Goal: Task Accomplishment & Management: Manage account settings

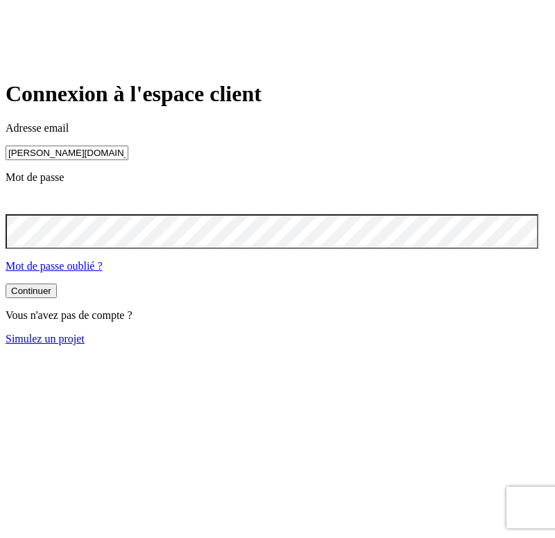
click at [128, 159] on input "james.bond+300@nalo.fr" at bounding box center [67, 153] width 123 height 15
click at [92, 157] on input "james.bond+300@nalo.fr" at bounding box center [67, 153] width 123 height 15
type input "james.bond+36@nalo.fr"
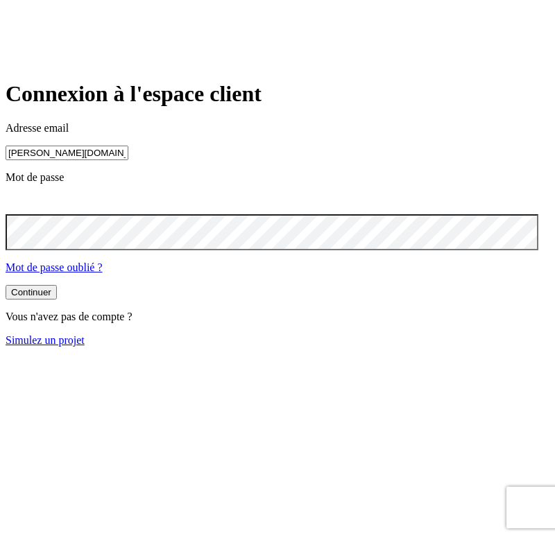
click at [57, 299] on button "Continuer" at bounding box center [31, 292] width 51 height 15
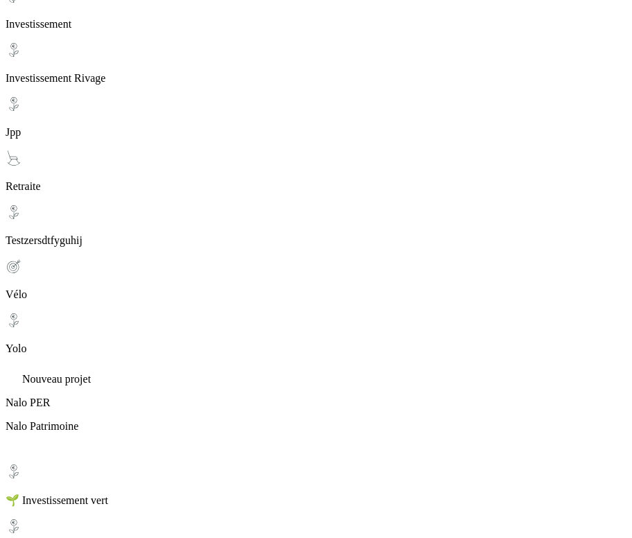
scroll to position [459, 0]
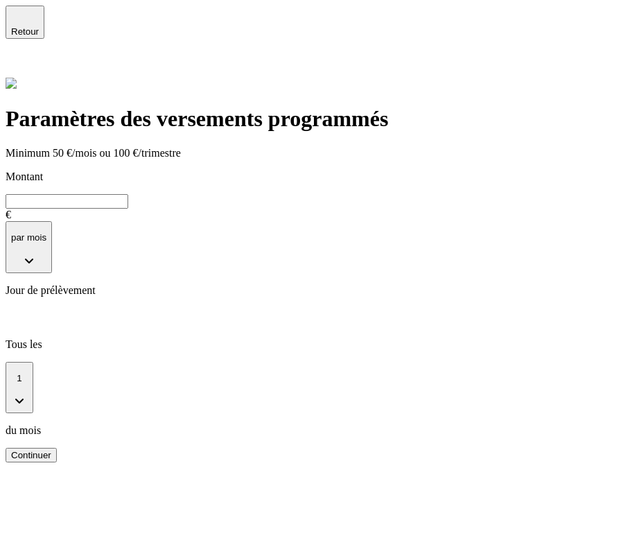
click at [28, 21] on icon "button" at bounding box center [25, 16] width 10 height 10
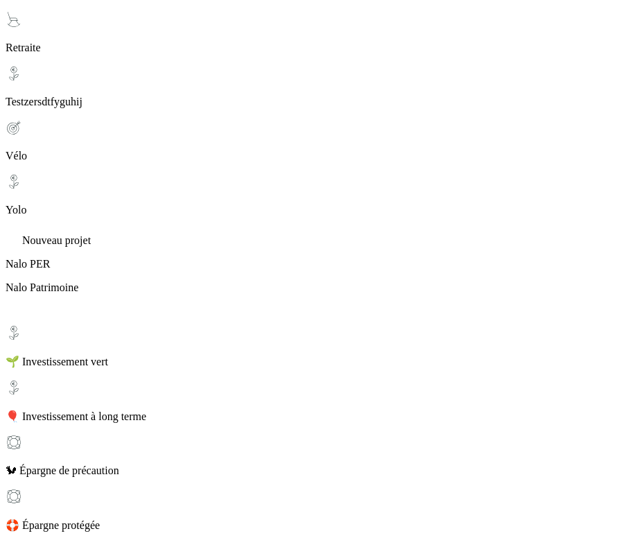
scroll to position [575, 0]
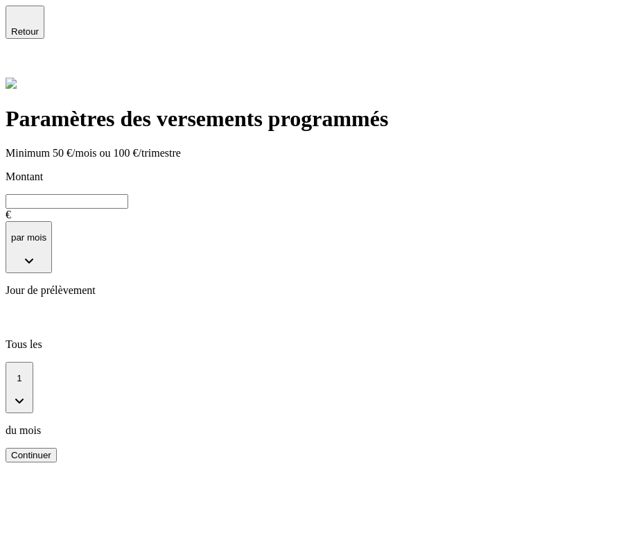
click at [128, 194] on input "text" at bounding box center [67, 201] width 123 height 15
type input "80"
click at [51, 460] on div "Continuer" at bounding box center [31, 455] width 40 height 10
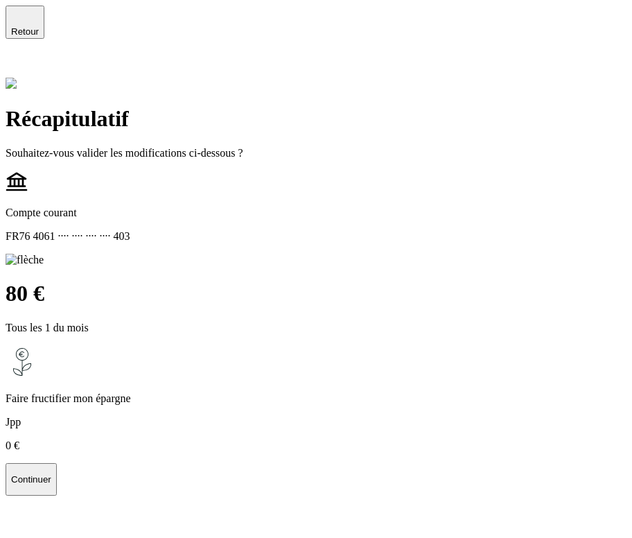
click at [51, 485] on p "Continuer" at bounding box center [31, 479] width 40 height 10
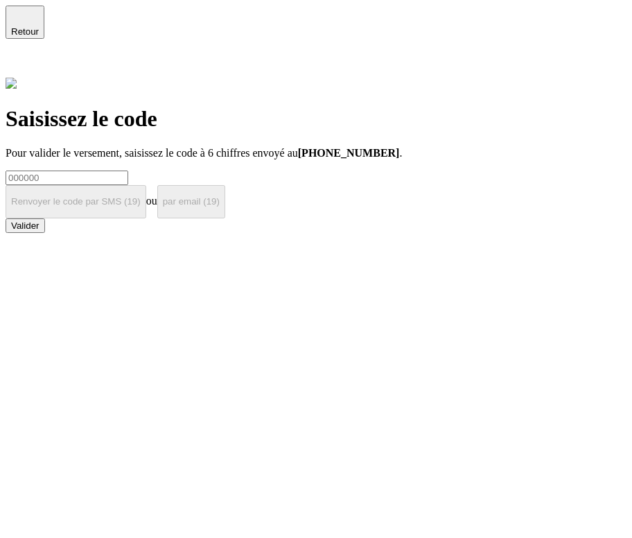
click at [128, 171] on input at bounding box center [67, 178] width 123 height 15
type input "000000"
click at [45, 233] on button "Valider" at bounding box center [26, 225] width 40 height 15
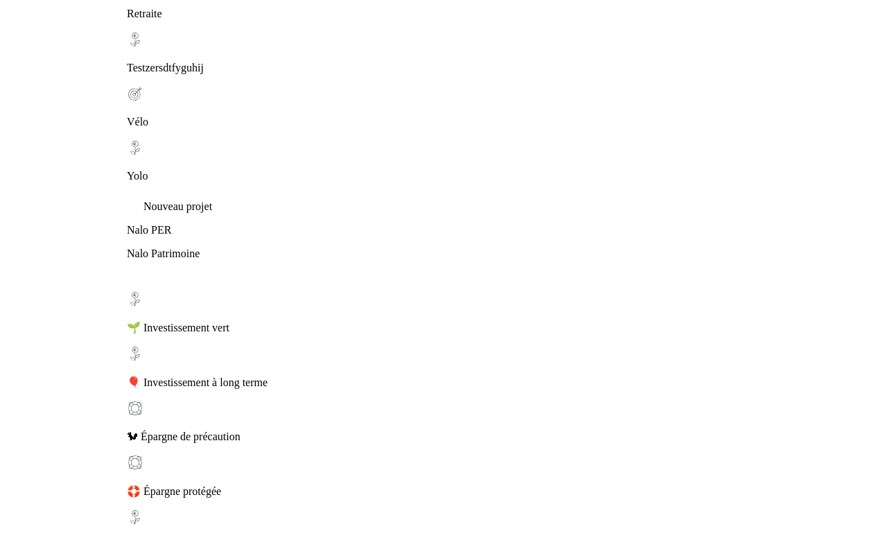
scroll to position [603, 0]
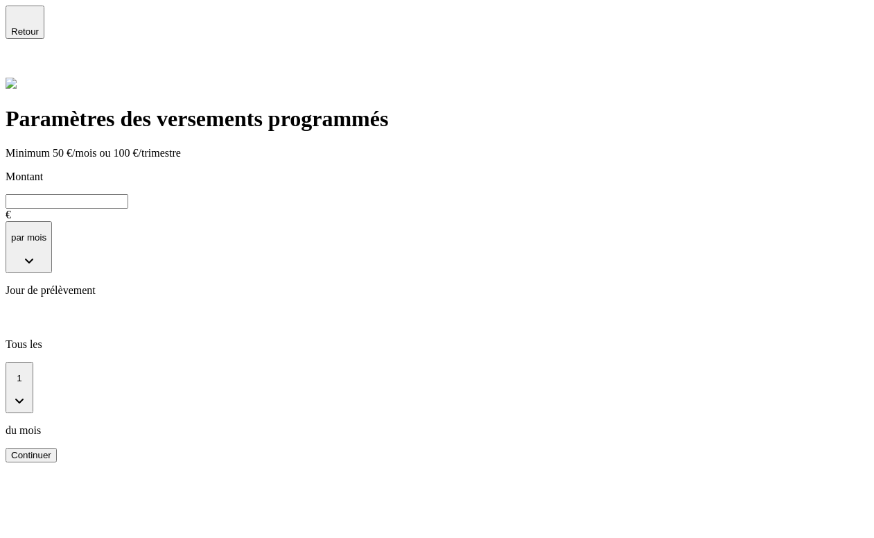
click at [19, 62] on icon at bounding box center [14, 67] width 10 height 10
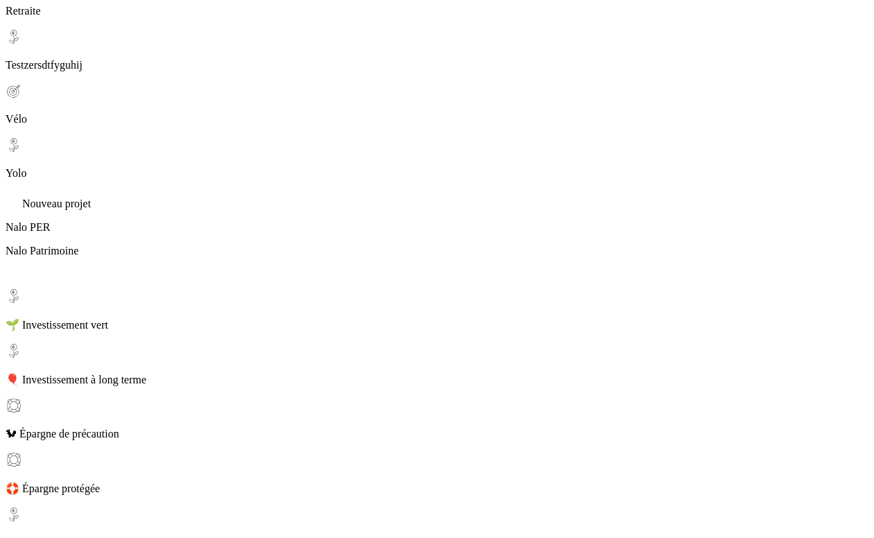
scroll to position [178, 0]
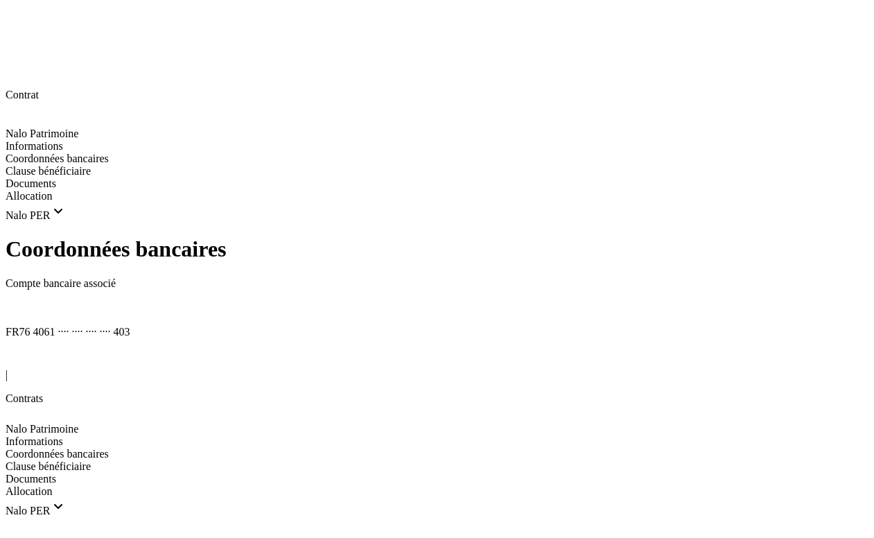
click at [91, 460] on span "Clause bénéficiaire" at bounding box center [48, 466] width 85 height 12
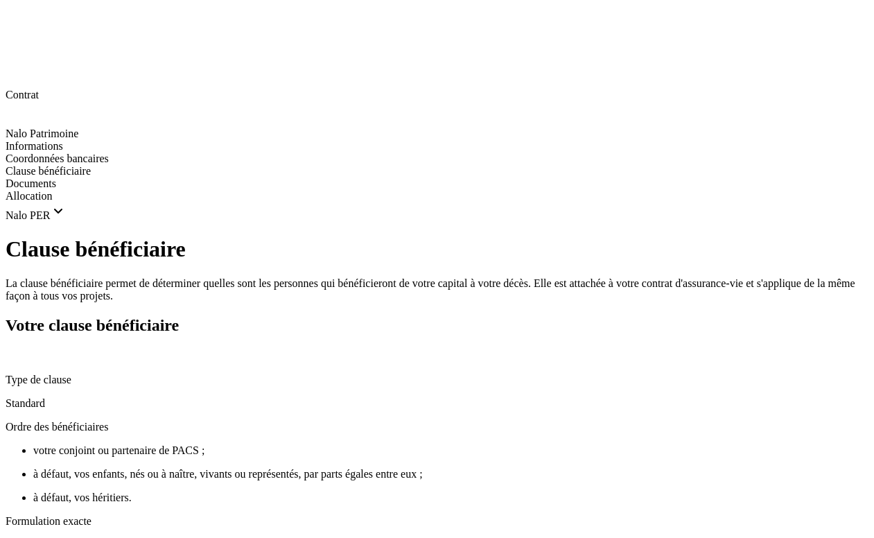
click at [17, 349] on icon at bounding box center [11, 354] width 11 height 11
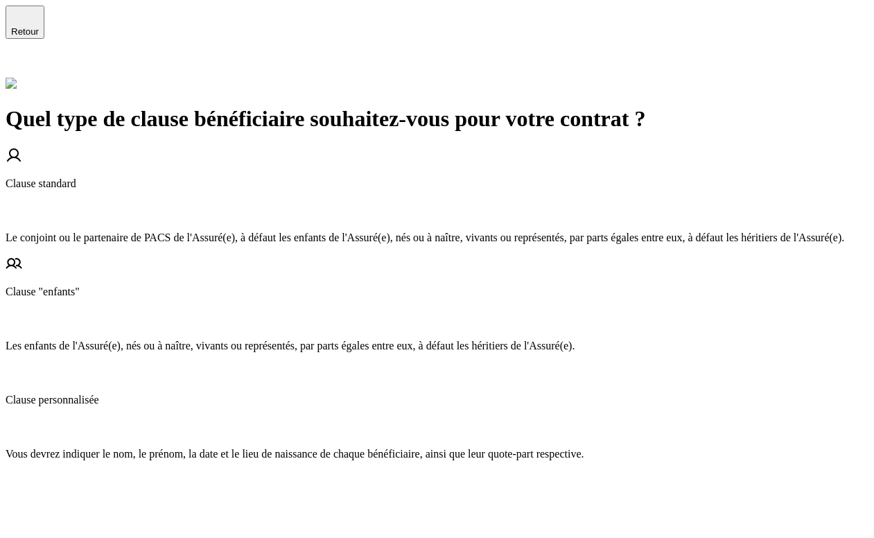
click at [363, 340] on p "Les enfants de l'Assuré(e), nés ou à naître, vivants ou représentés, par parts …" at bounding box center [437, 346] width 863 height 12
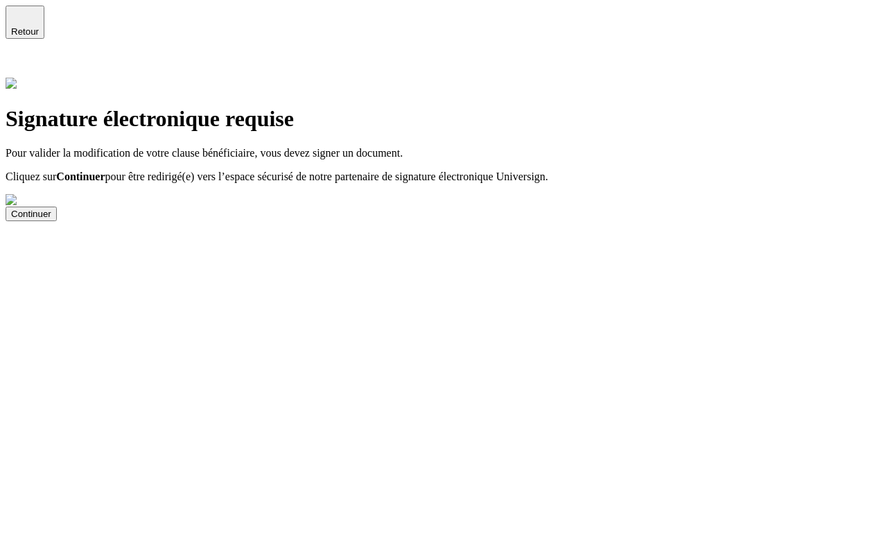
click at [57, 221] on button "Continuer" at bounding box center [31, 214] width 51 height 15
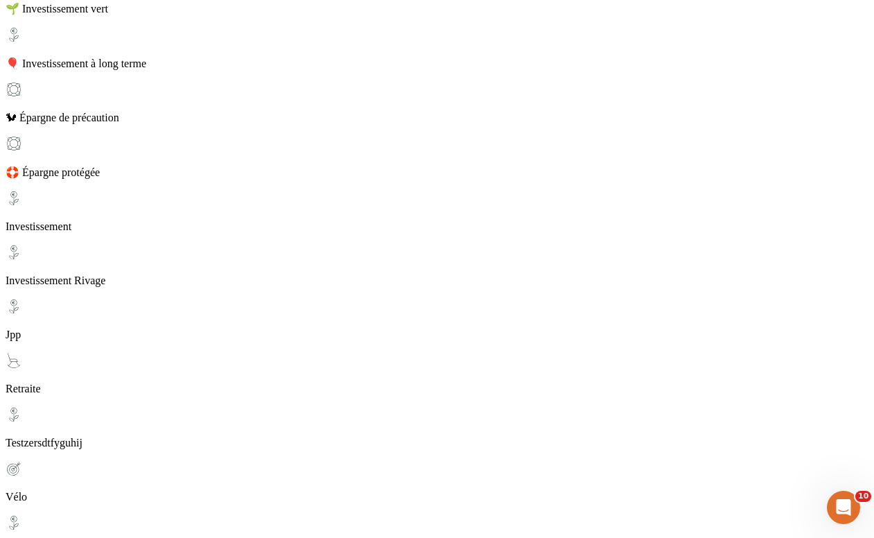
scroll to position [284, 0]
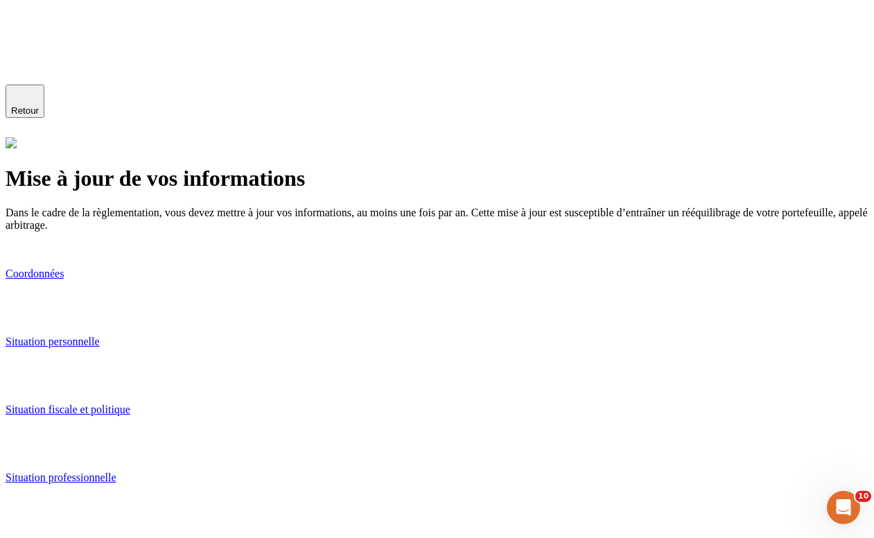
click at [381, 287] on link "Coordonnées" at bounding box center [437, 276] width 863 height 67
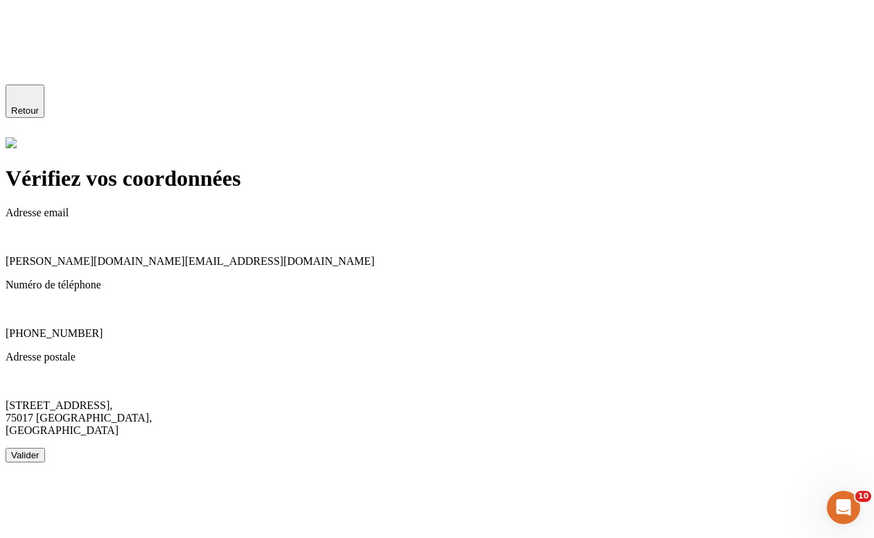
click at [17, 374] on icon at bounding box center [11, 379] width 11 height 11
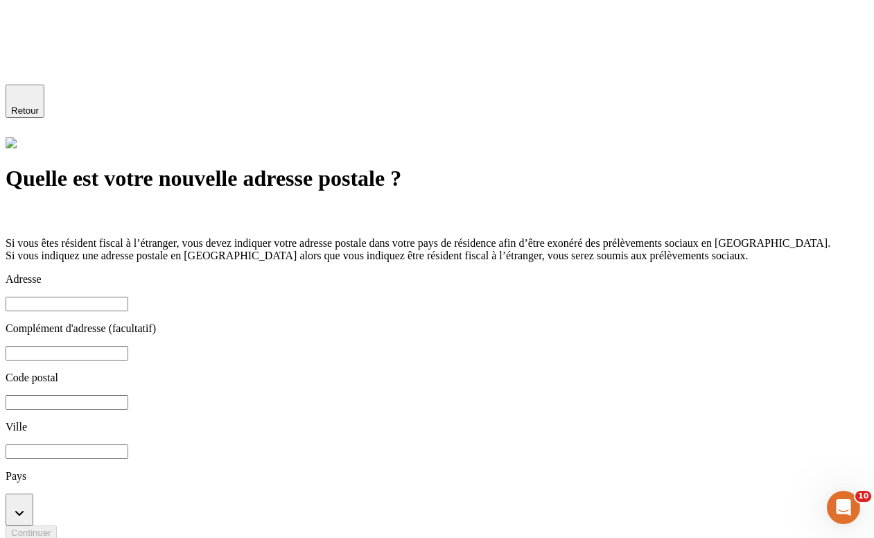
click at [128, 311] on input at bounding box center [67, 304] width 123 height 15
type input "3 villa Jacquemont"
type input "75017"
type input "Paris"
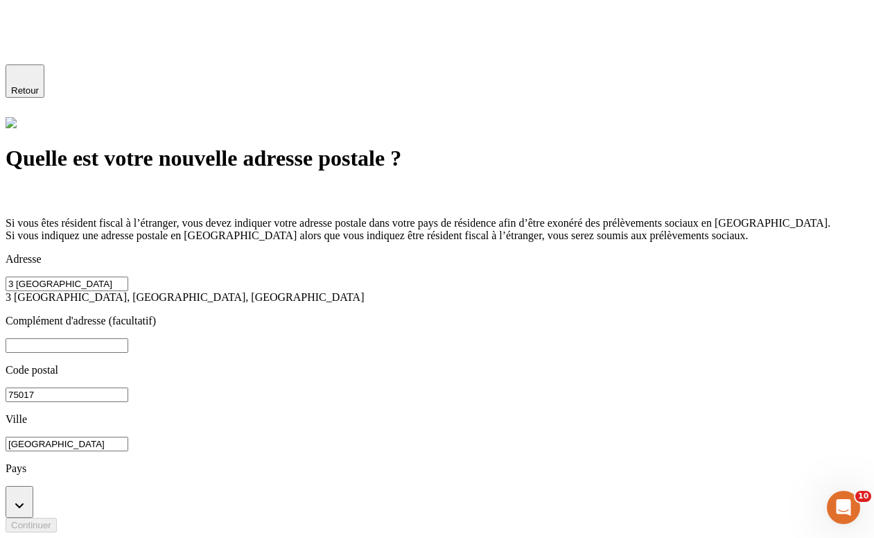
scroll to position [144, 0]
click at [33, 486] on button "button" at bounding box center [20, 502] width 28 height 32
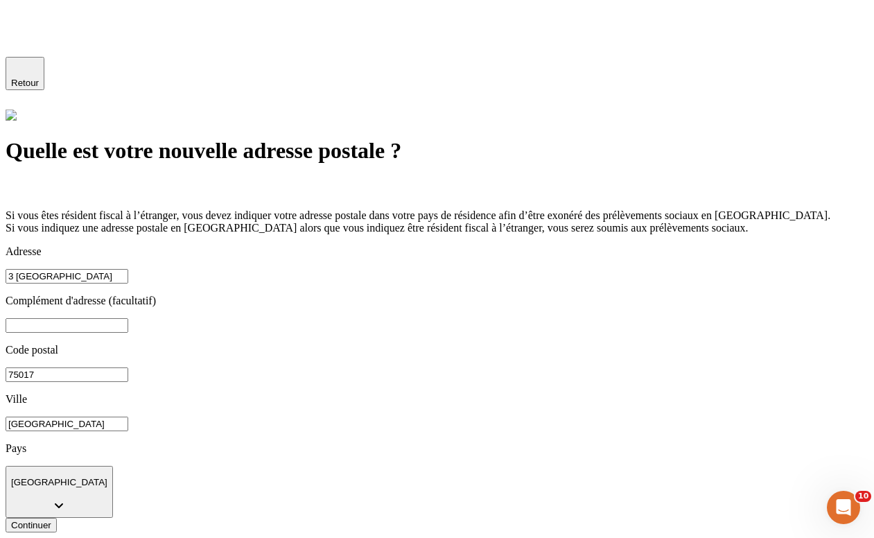
click at [51, 520] on div "Continuer" at bounding box center [31, 525] width 40 height 10
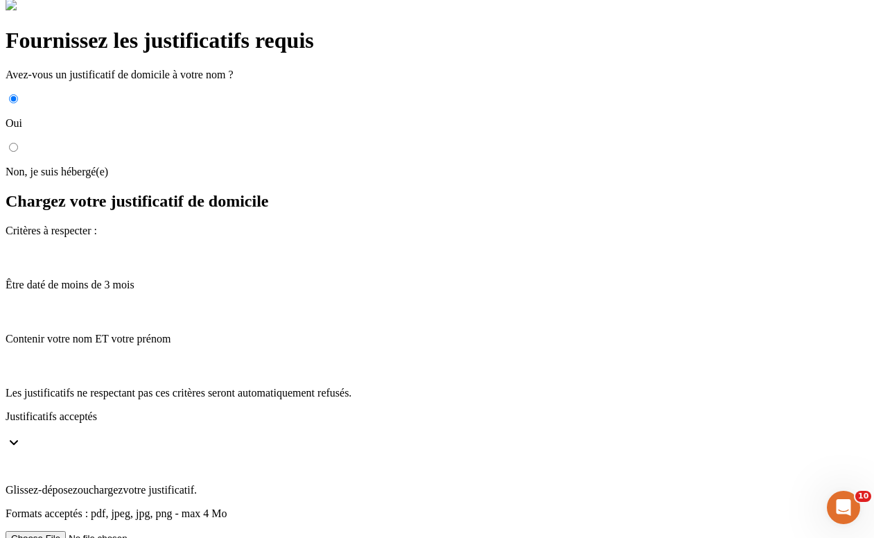
scroll to position [147, 0]
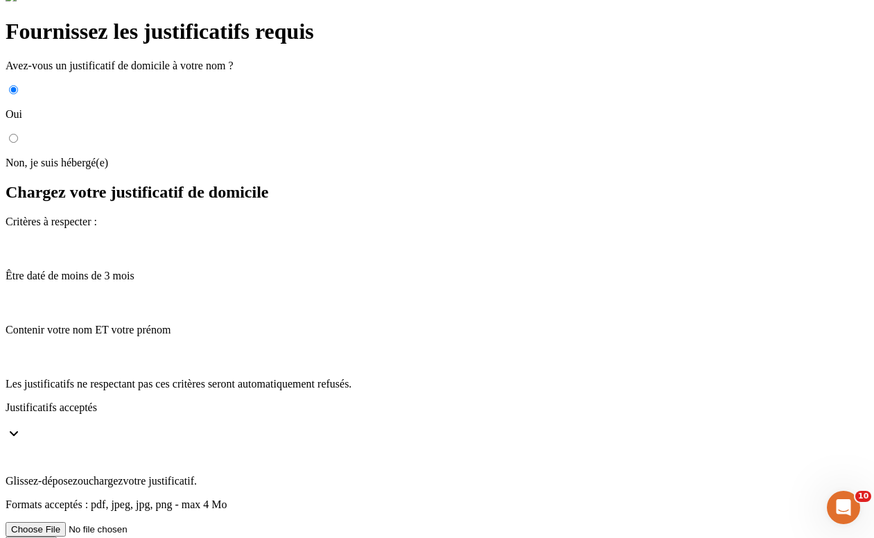
click at [476, 444] on div "Glissez-déposez ou chargez votre justificatif. Formats acceptés : pdf, jpeg, jp…" at bounding box center [437, 477] width 863 height 67
click at [181, 522] on input "Glissez-déposez ou chargez votre justificatif. Formats acceptés : pdf, jpeg, jp…" at bounding box center [93, 529] width 175 height 15
click at [57, 537] on button "Continuer" at bounding box center [31, 544] width 51 height 15
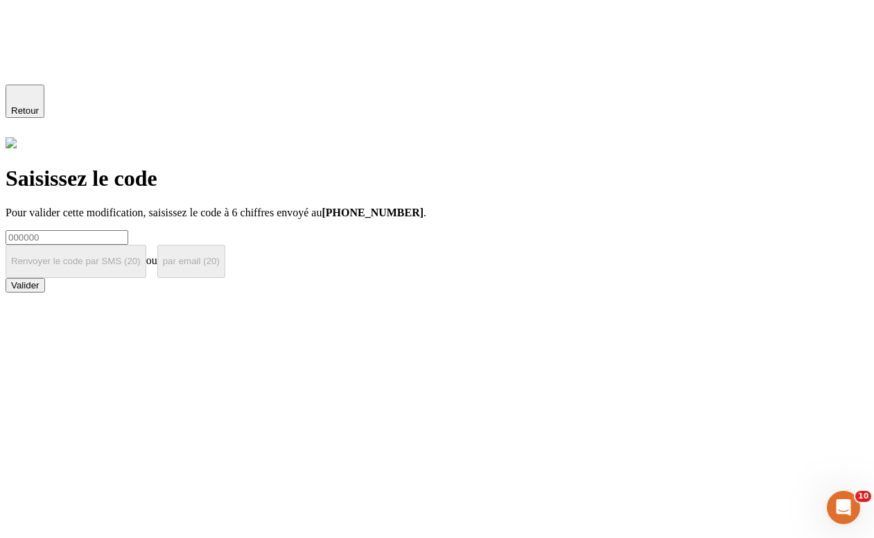
scroll to position [79, 0]
click at [128, 230] on input at bounding box center [67, 237] width 123 height 15
type input "000000"
click at [40, 280] on div "Valider" at bounding box center [25, 285] width 28 height 10
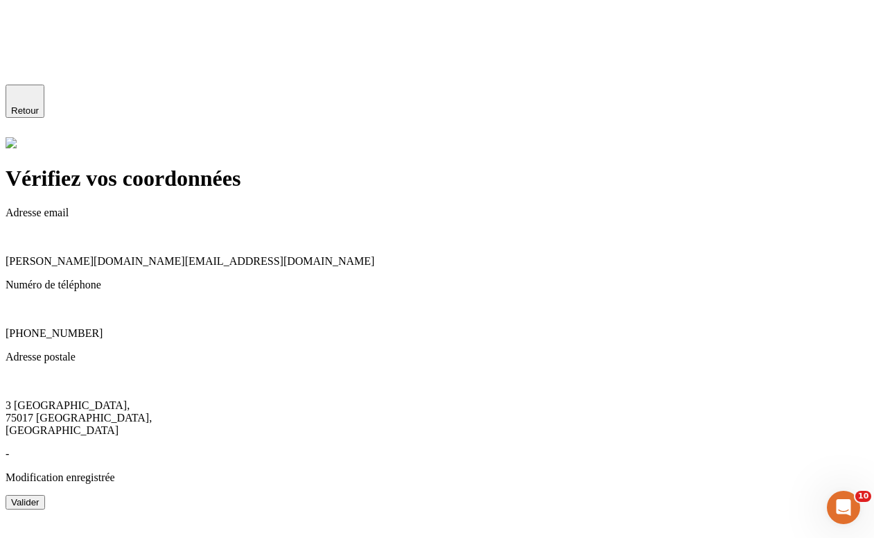
click at [40, 497] on div "Valider" at bounding box center [25, 502] width 28 height 10
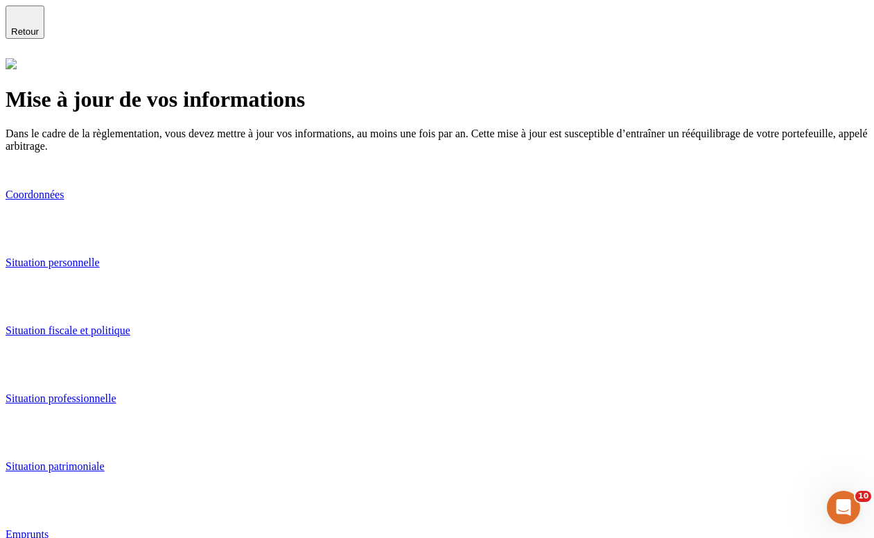
click at [294, 257] on p "Situation personnelle" at bounding box center [437, 263] width 863 height 12
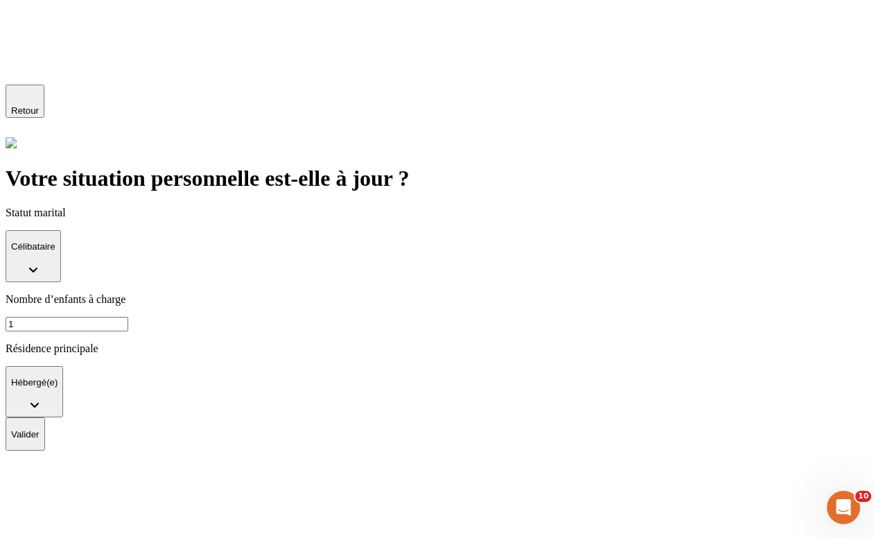
click at [61, 230] on button "Célibataire" at bounding box center [33, 256] width 55 height 52
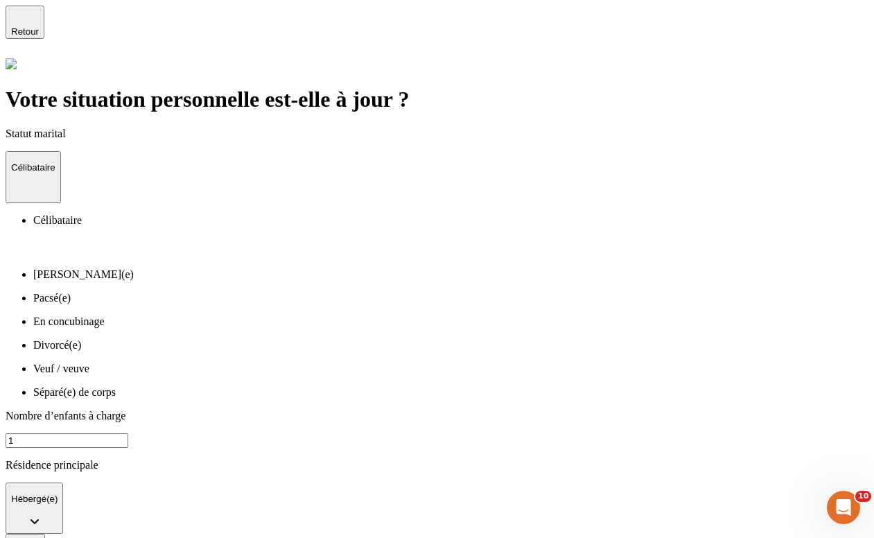
click at [307, 292] on li "Pacsé(e)" at bounding box center [450, 298] width 835 height 12
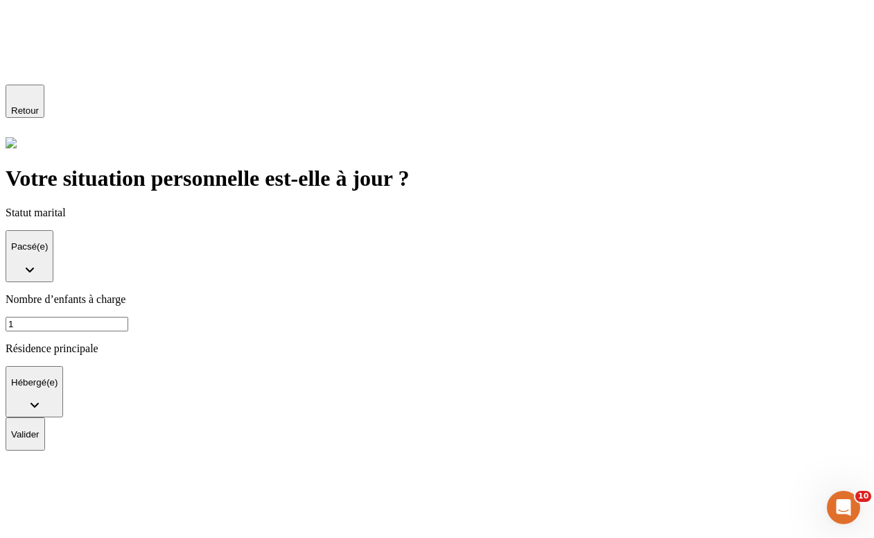
click at [128, 317] on input "1" at bounding box center [67, 324] width 123 height 15
type input "0"
click at [40, 429] on p "Valider" at bounding box center [25, 434] width 28 height 10
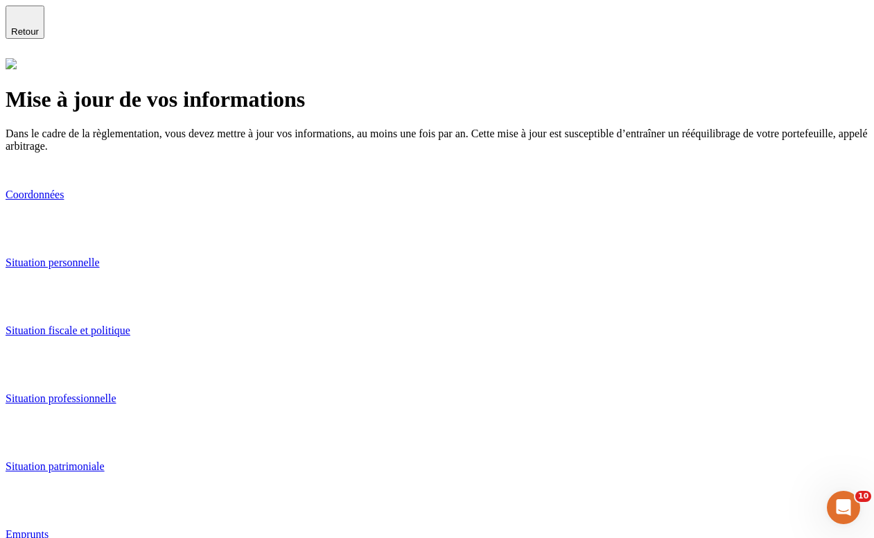
click at [439, 252] on link "Situation personnelle" at bounding box center [437, 265] width 863 height 67
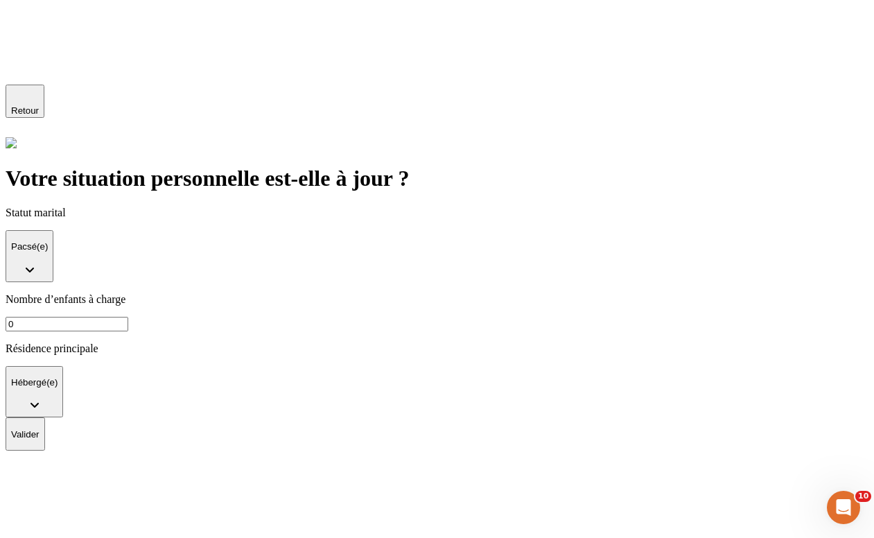
click at [40, 429] on p "Valider" at bounding box center [25, 434] width 28 height 10
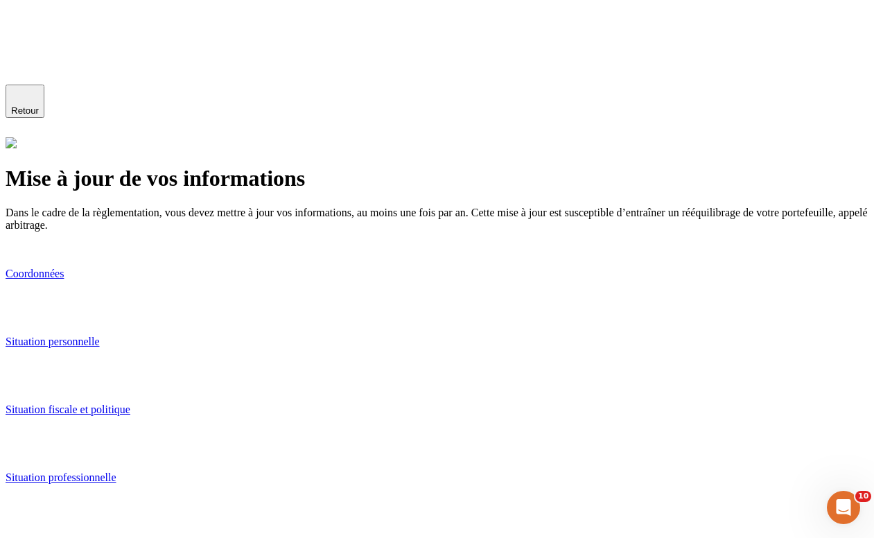
scroll to position [79, 0]
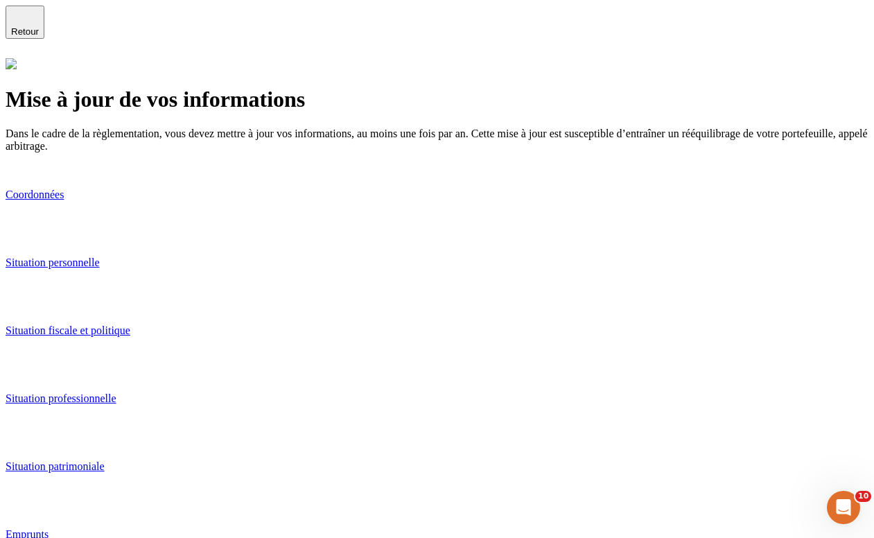
click at [393, 268] on link "Situation personnelle" at bounding box center [437, 265] width 863 height 67
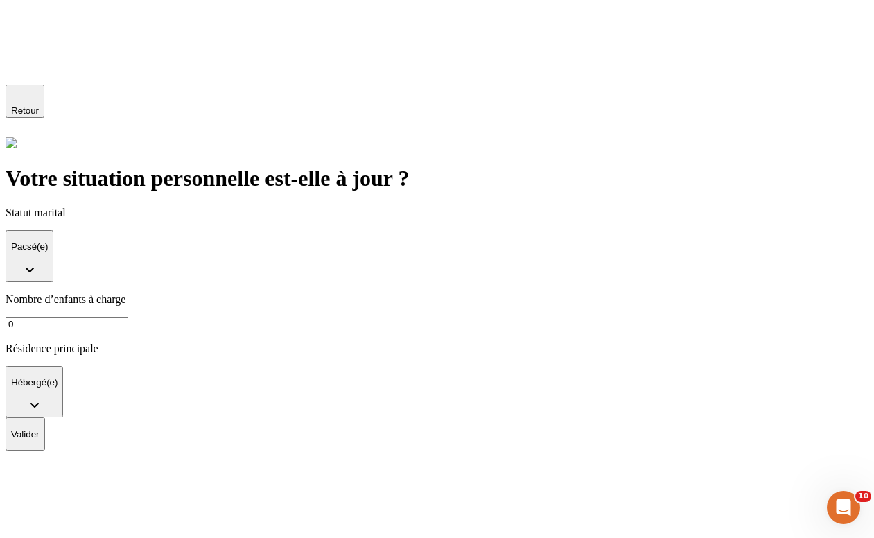
click at [63, 366] on button "Hébergé(e)" at bounding box center [35, 392] width 58 height 52
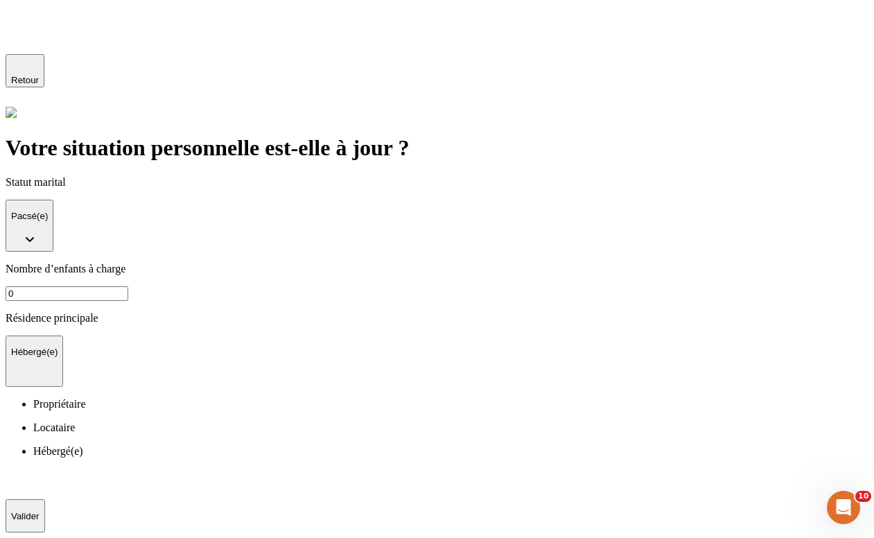
click at [329, 398] on li "Propriétaire" at bounding box center [450, 404] width 835 height 12
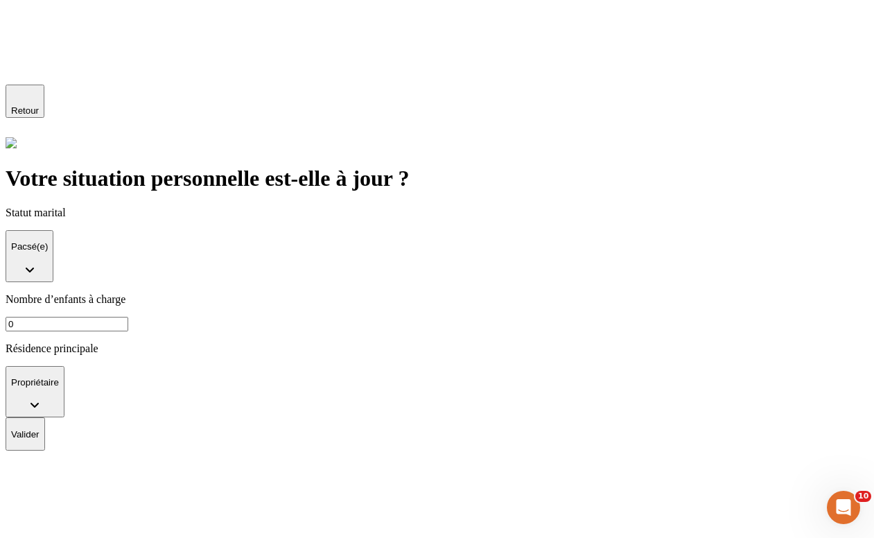
click at [40, 429] on p "Valider" at bounding box center [25, 434] width 28 height 10
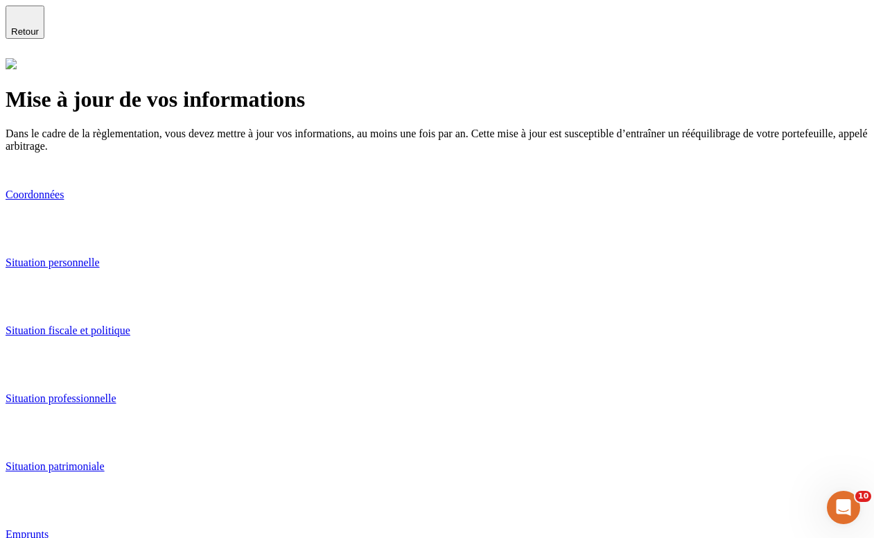
click at [306, 324] on p "Situation fiscale et politique" at bounding box center [437, 330] width 863 height 12
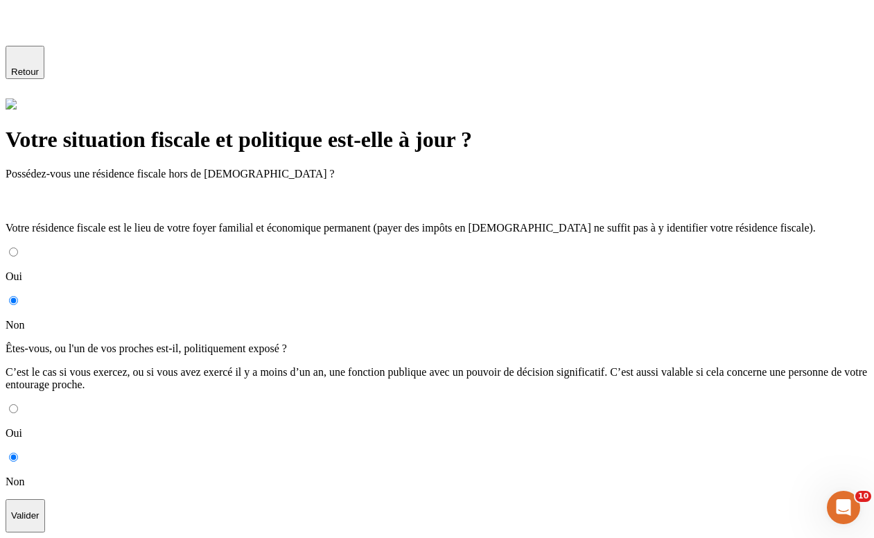
click at [18, 247] on input "Oui" at bounding box center [13, 251] width 9 height 9
radio input "true"
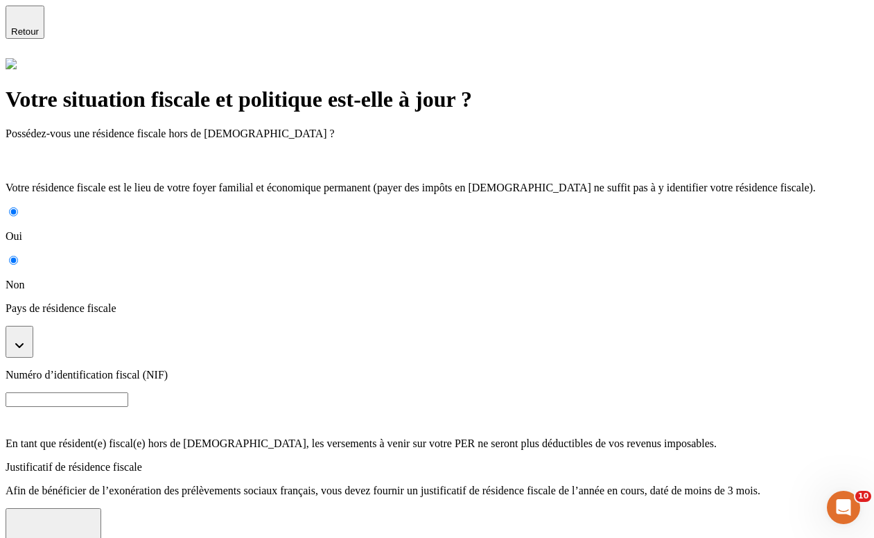
click at [18, 256] on input "Non" at bounding box center [13, 260] width 9 height 9
radio input "true"
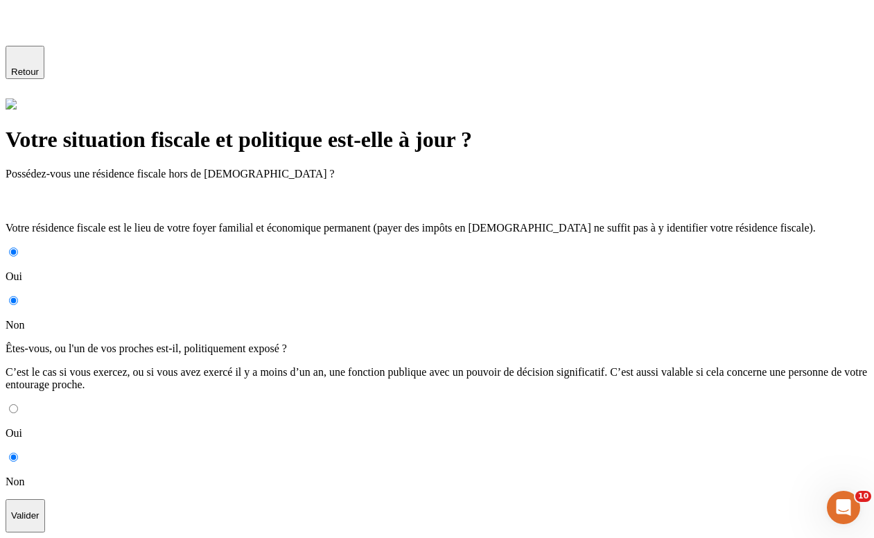
click at [18, 404] on input "Oui" at bounding box center [13, 408] width 9 height 9
radio input "true"
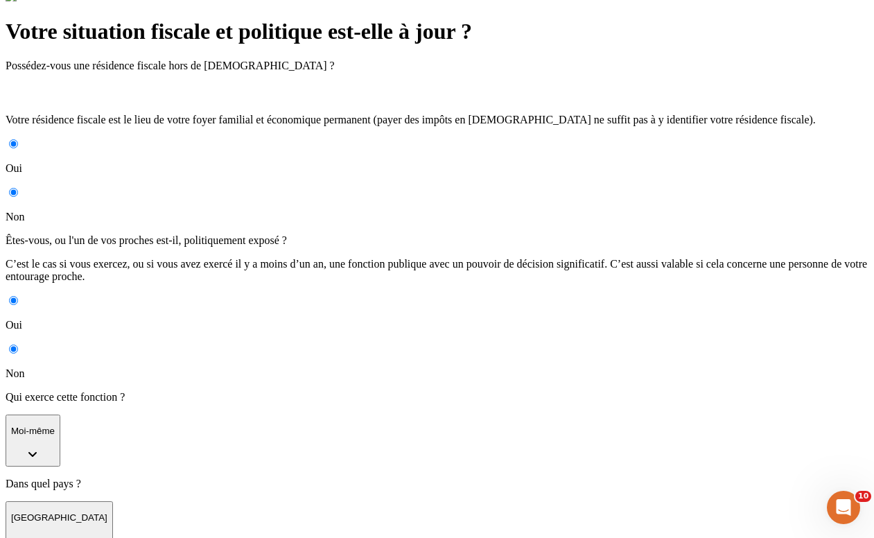
scroll to position [162, 0]
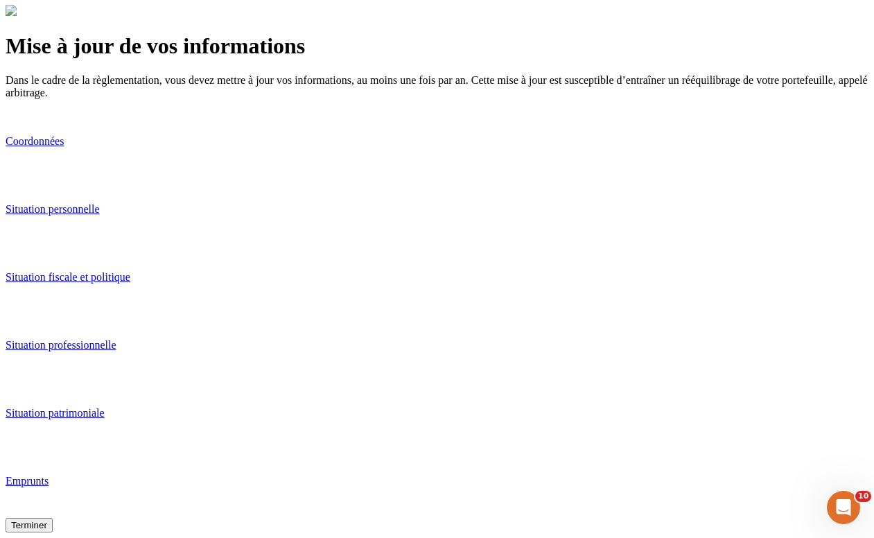
scroll to position [79, 0]
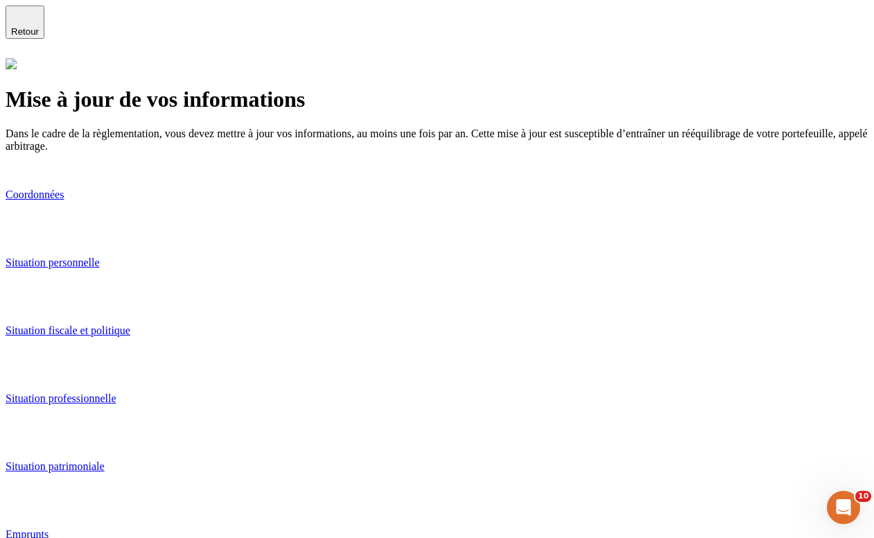
click at [369, 376] on link "Situation professionnelle" at bounding box center [437, 400] width 863 height 67
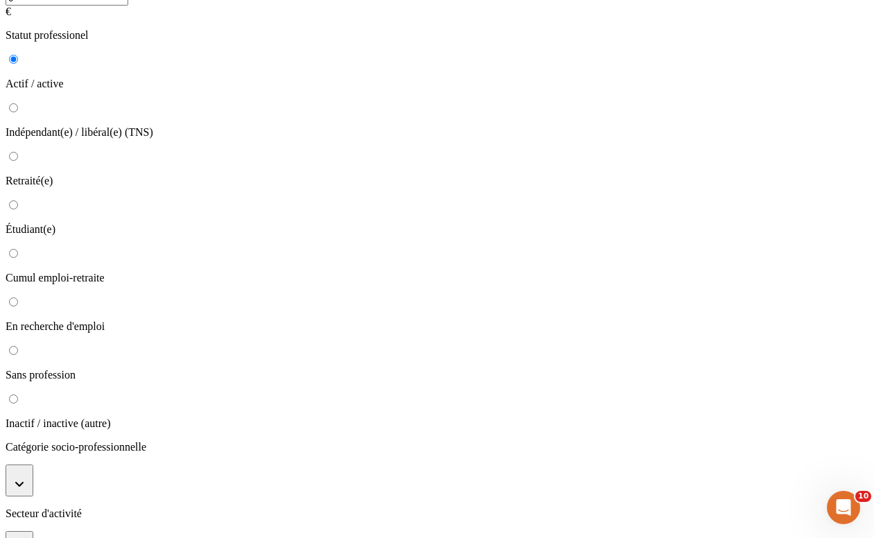
scroll to position [315, 0]
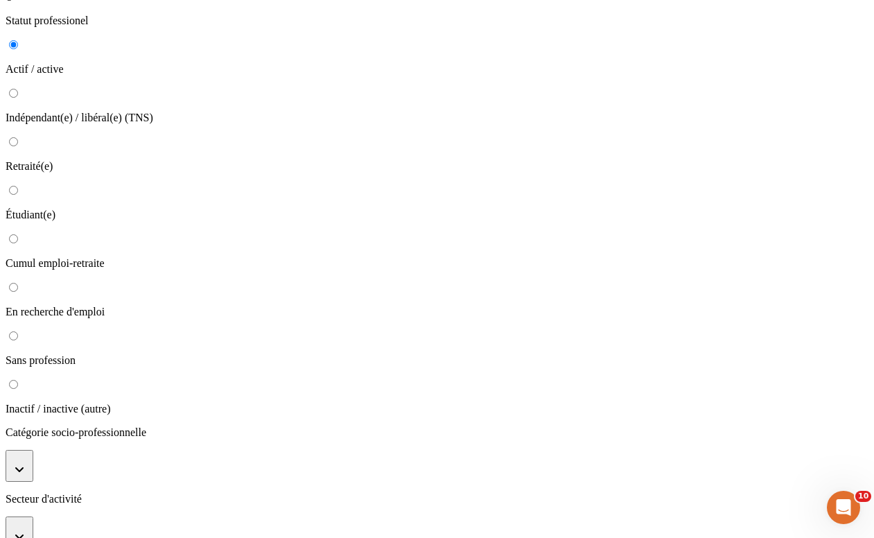
click at [33, 450] on button "button" at bounding box center [20, 466] width 28 height 32
click at [320, 493] on li "Agents de maîtrise de production" at bounding box center [450, 499] width 835 height 12
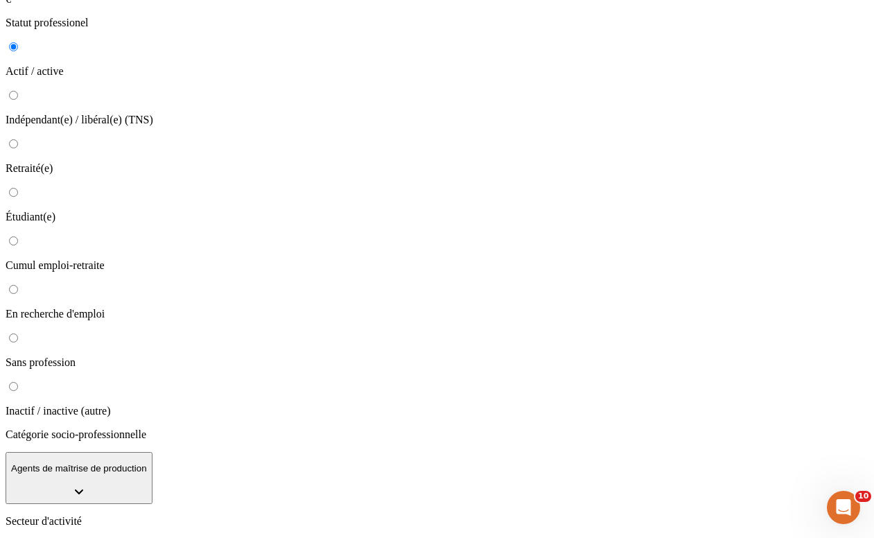
scroll to position [0, 0]
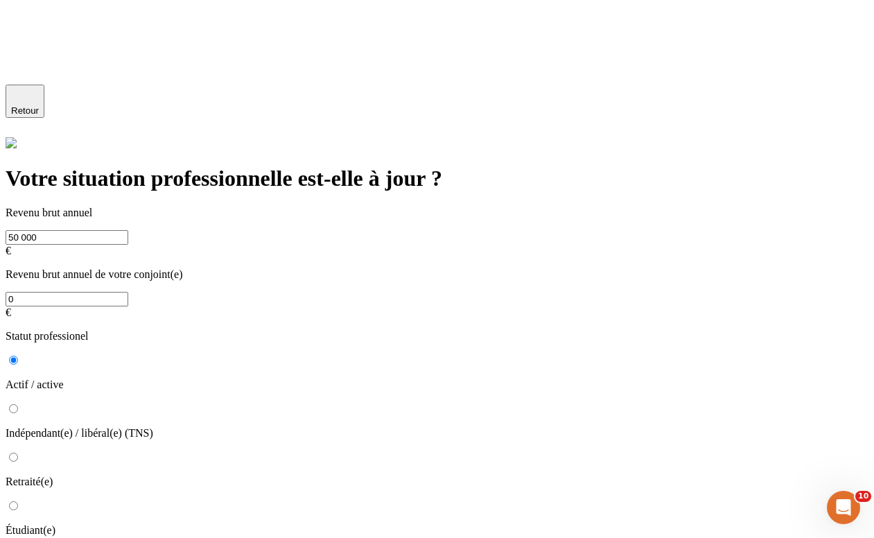
click at [128, 236] on input "50 000" at bounding box center [67, 237] width 123 height 15
type input "150 000"
click at [128, 292] on input "0" at bounding box center [67, 299] width 123 height 15
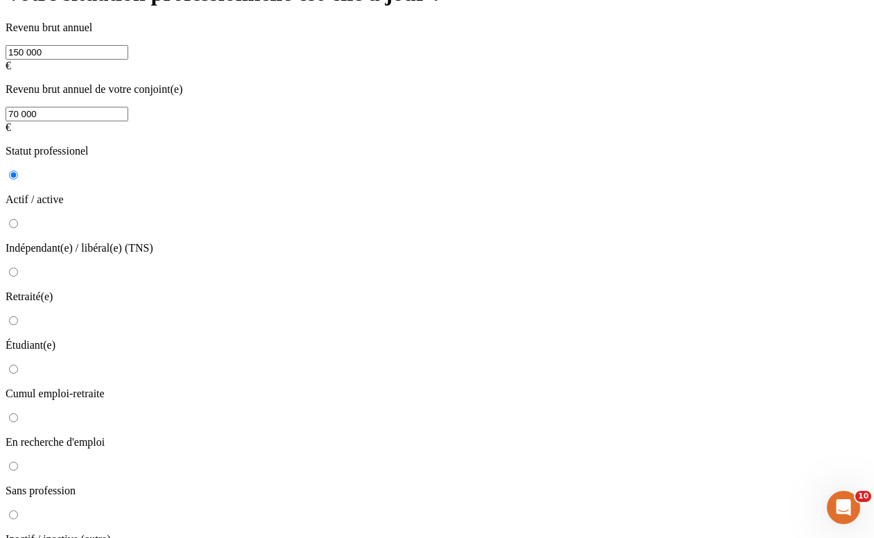
scroll to position [320, 0]
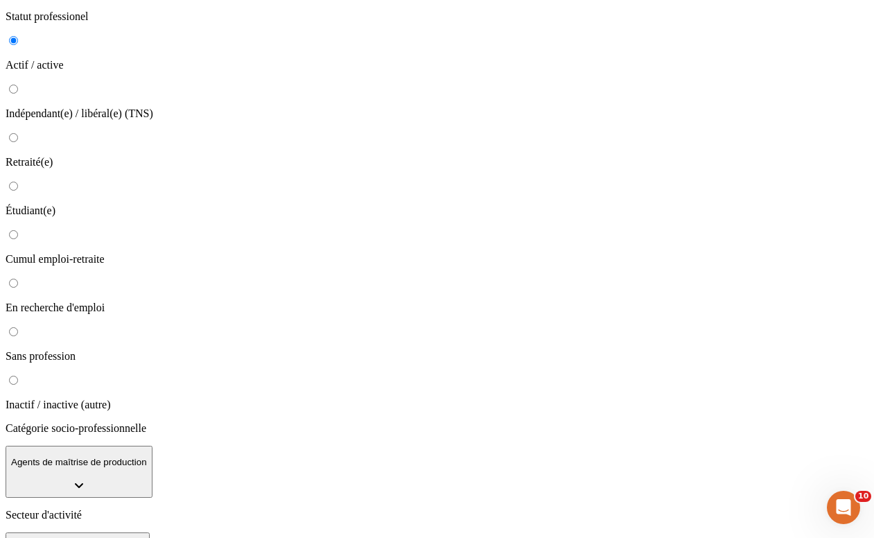
type input "70 000"
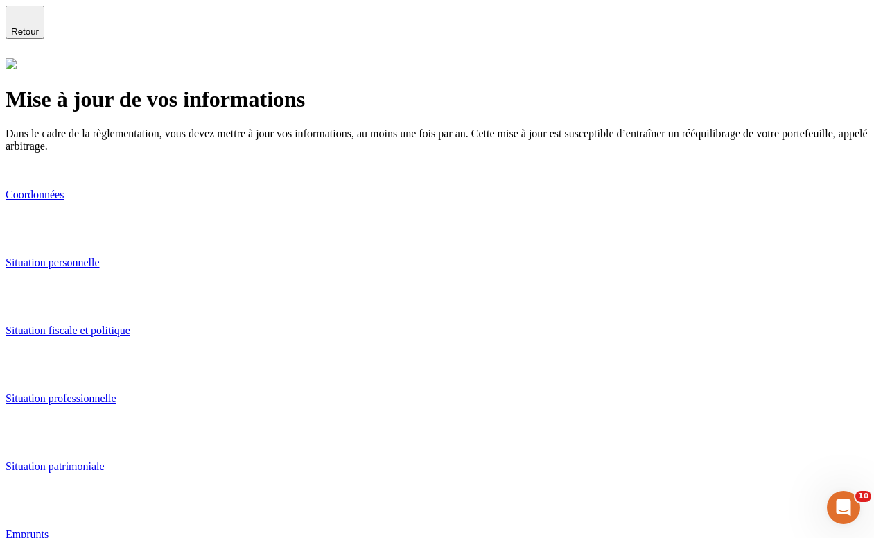
click at [345, 435] on link "Situation patrimoniale" at bounding box center [437, 468] width 863 height 67
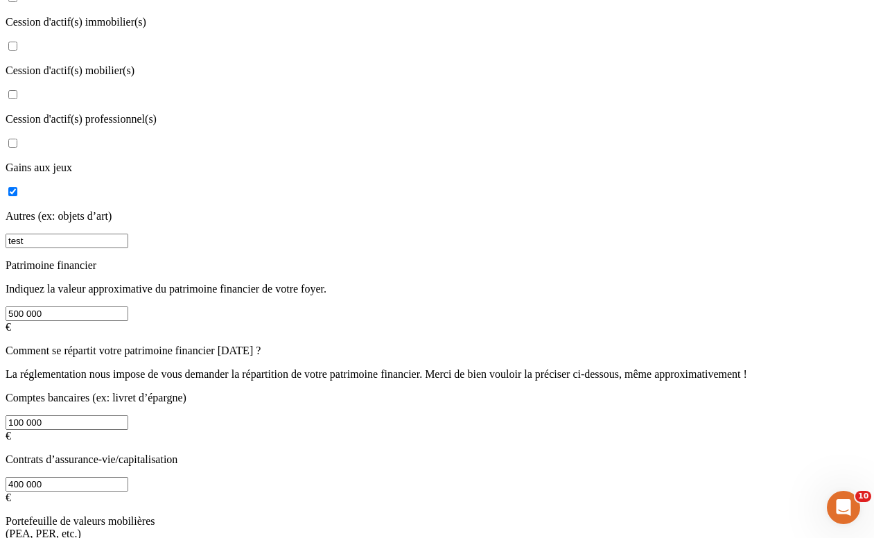
scroll to position [451, 0]
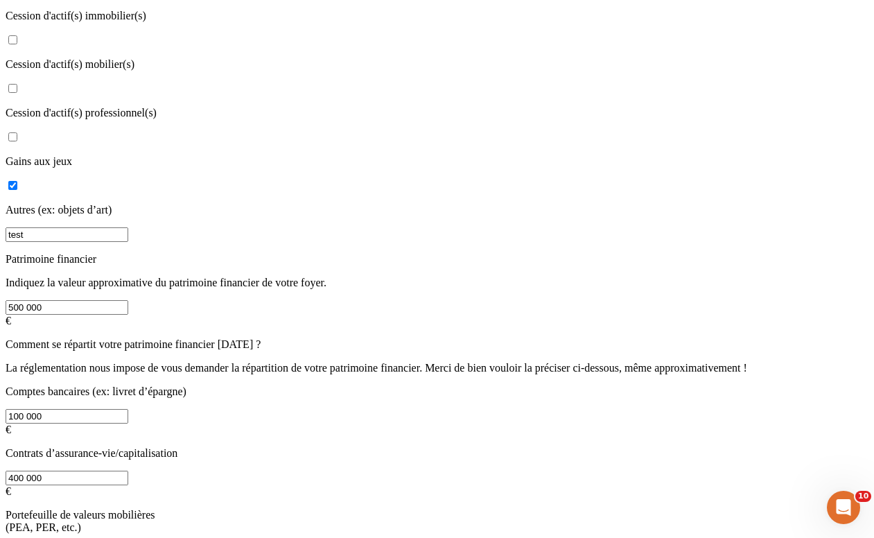
click at [17, 181] on input "Autres (ex: objets d’art)" at bounding box center [12, 185] width 9 height 9
checkbox input "false"
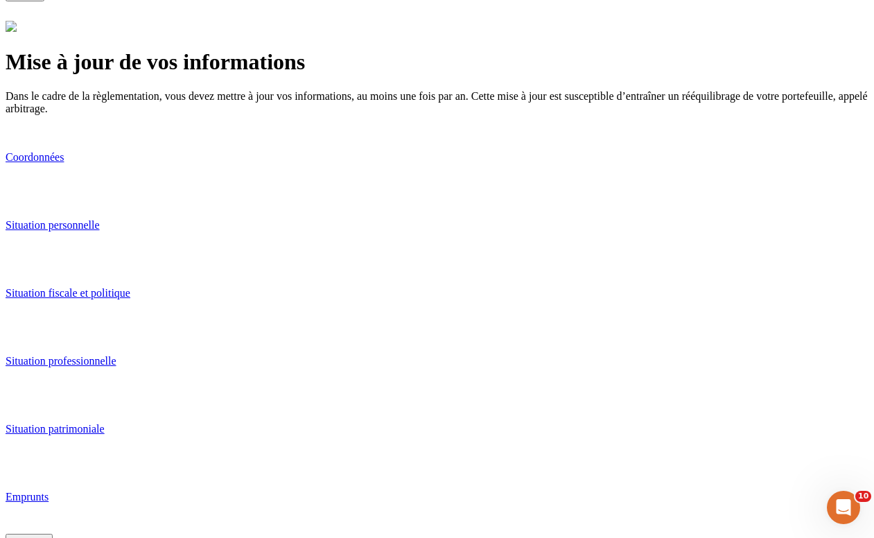
click at [406, 466] on link "Emprunts" at bounding box center [437, 499] width 863 height 67
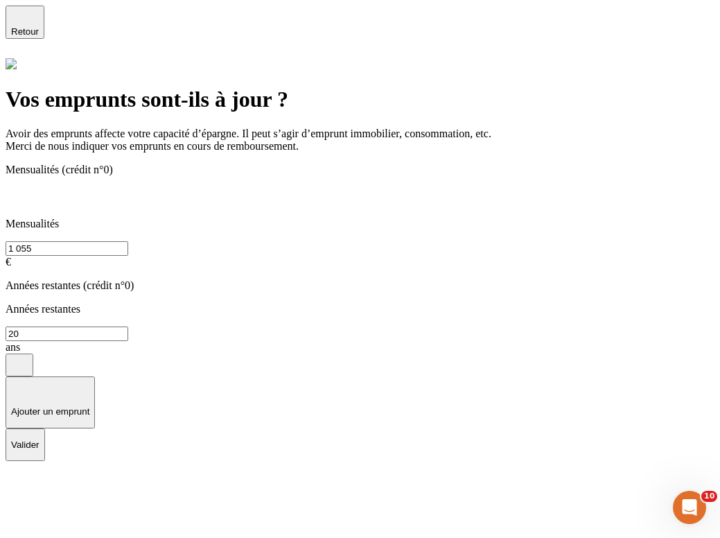
click at [39, 26] on span "Retour" at bounding box center [25, 31] width 28 height 10
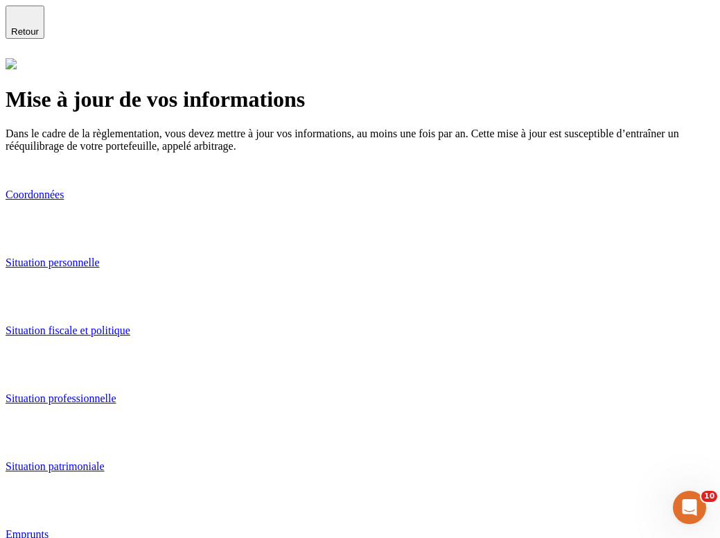
click at [415, 503] on link "Emprunts" at bounding box center [360, 536] width 709 height 67
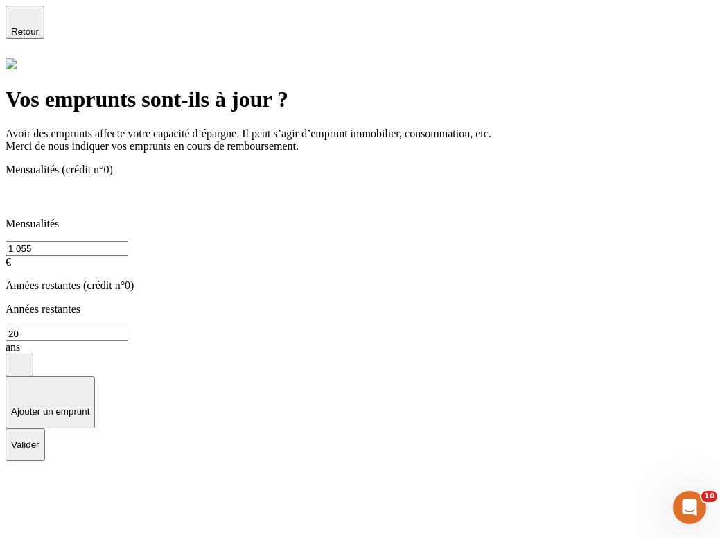
click at [39, 26] on span "Retour" at bounding box center [25, 31] width 28 height 10
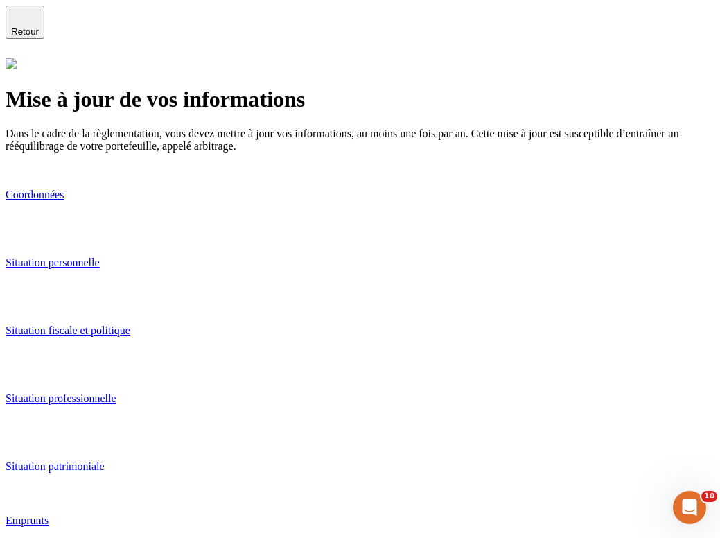
click at [354, 514] on link "Emprunts" at bounding box center [360, 535] width 709 height 42
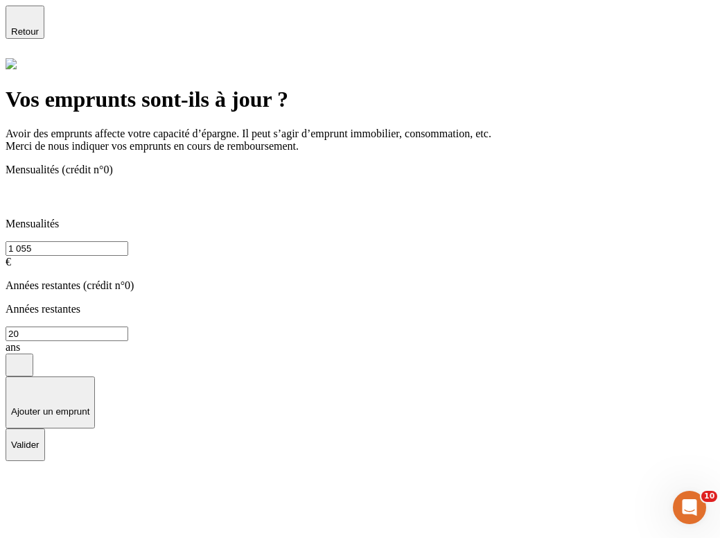
click at [89, 406] on p "Ajouter un emprunt" at bounding box center [50, 411] width 78 height 10
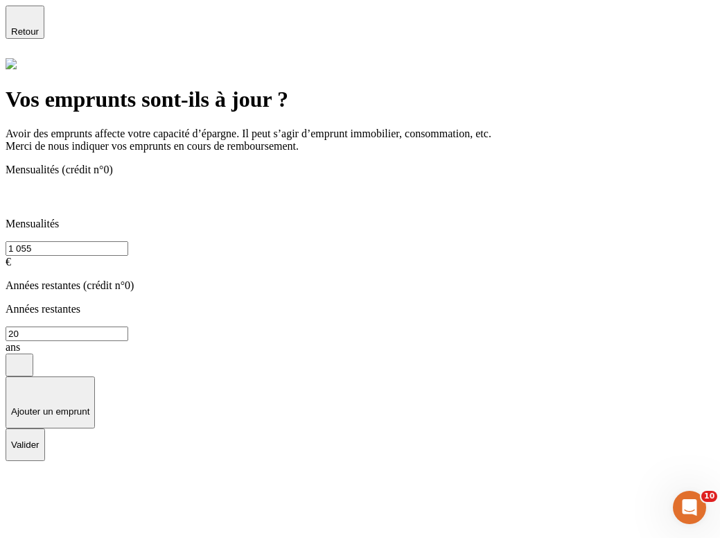
click at [89, 406] on p "Ajouter un emprunt" at bounding box center [50, 411] width 78 height 10
click at [95, 376] on button "Ajouter un emprunt" at bounding box center [50, 402] width 89 height 52
click at [89, 406] on p "Ajouter un emprunt" at bounding box center [50, 411] width 78 height 10
click at [307, 236] on div "Mensualités (crédit n°0) Mensualités 1 055 € Années restantes (crédit n°0) Anné…" at bounding box center [360, 296] width 709 height 265
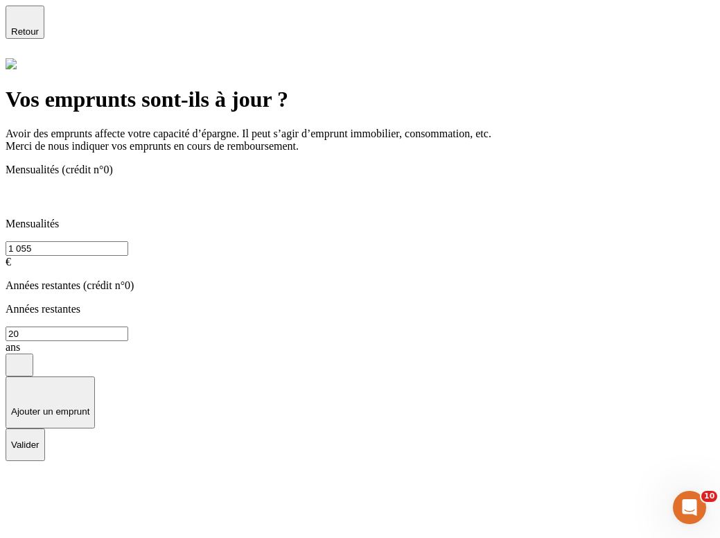
click at [40, 440] on p "Valider" at bounding box center [25, 445] width 28 height 10
